Goal: Task Accomplishment & Management: Use online tool/utility

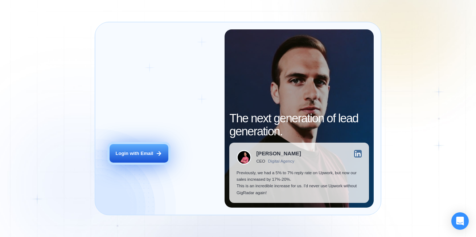
click at [148, 157] on button "Login with Email" at bounding box center [138, 153] width 59 height 18
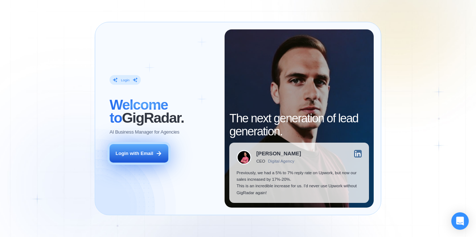
click at [146, 151] on div "Login with Email" at bounding box center [135, 153] width 38 height 7
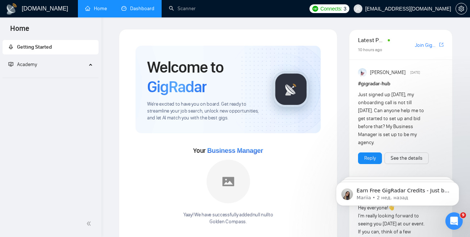
click at [139, 8] on link "Dashboard" at bounding box center [137, 8] width 33 height 6
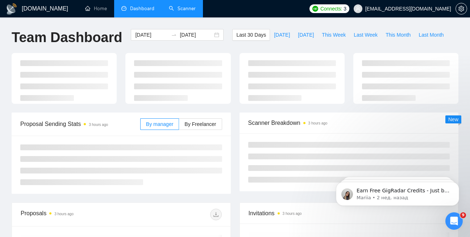
click at [182, 9] on link "Scanner" at bounding box center [182, 8] width 27 height 6
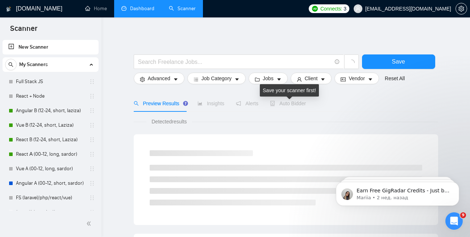
click at [293, 102] on span "Auto Bidder" at bounding box center [288, 103] width 36 height 6
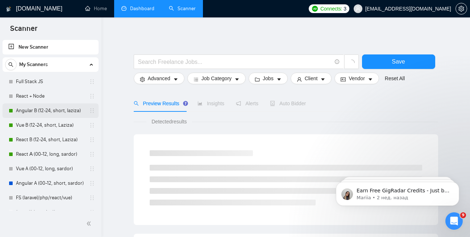
click at [28, 112] on link "Angular B (12-24, short, laziza)" at bounding box center [50, 110] width 69 height 15
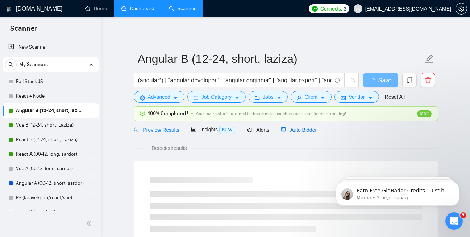
click at [305, 130] on span "Auto Bidder" at bounding box center [299, 130] width 36 height 6
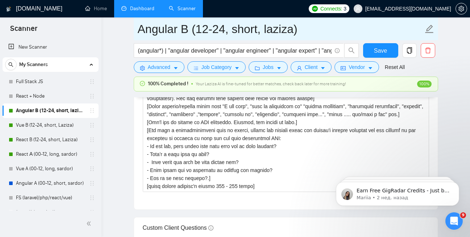
scroll to position [924, 0]
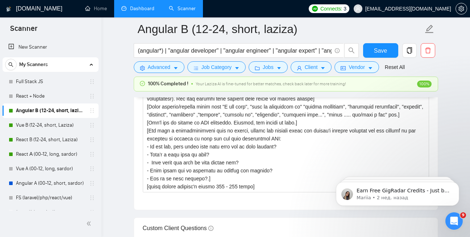
click at [139, 11] on link "Dashboard" at bounding box center [137, 8] width 33 height 6
